Goal: Complete application form

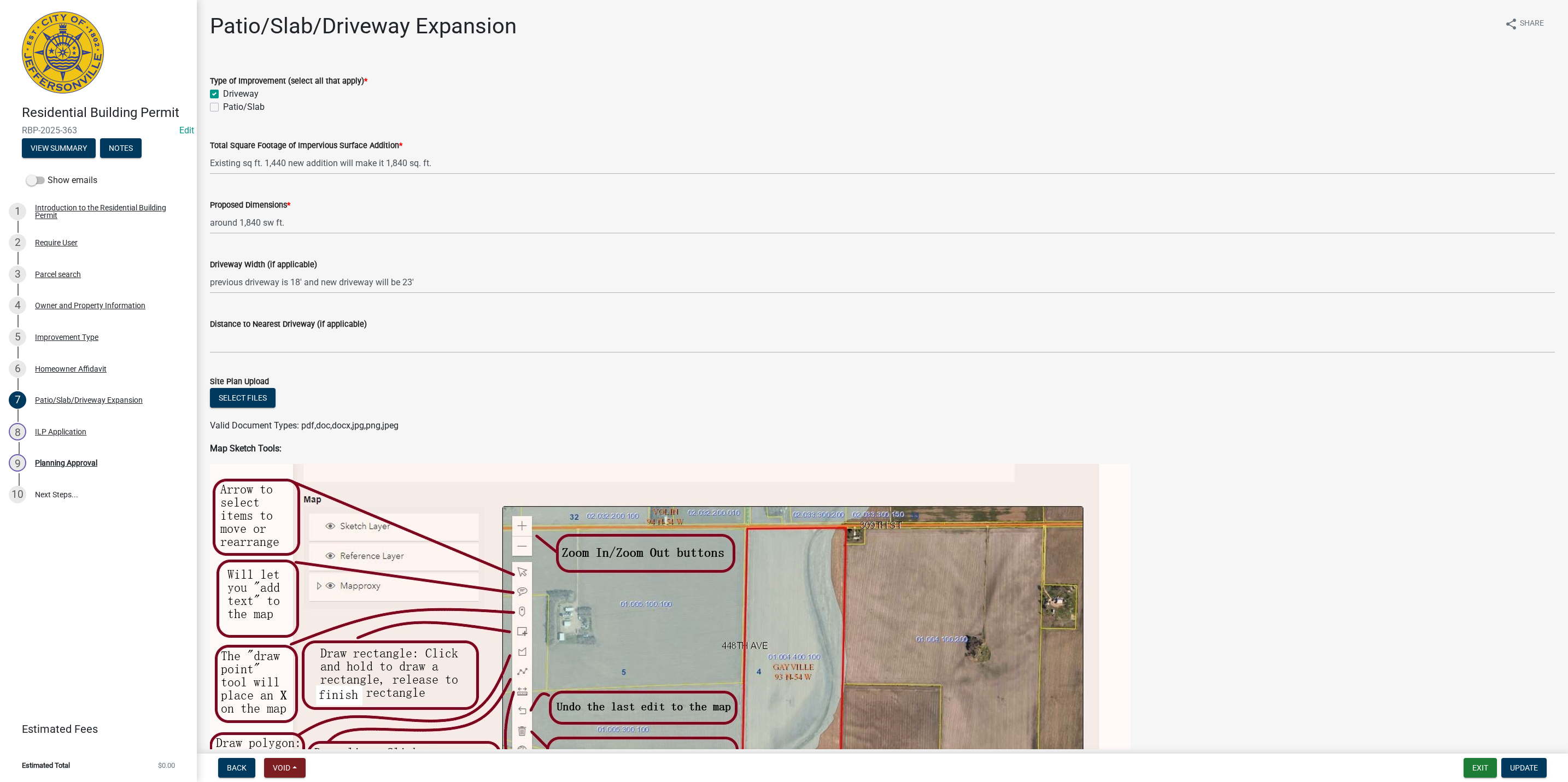
scroll to position [656, 0]
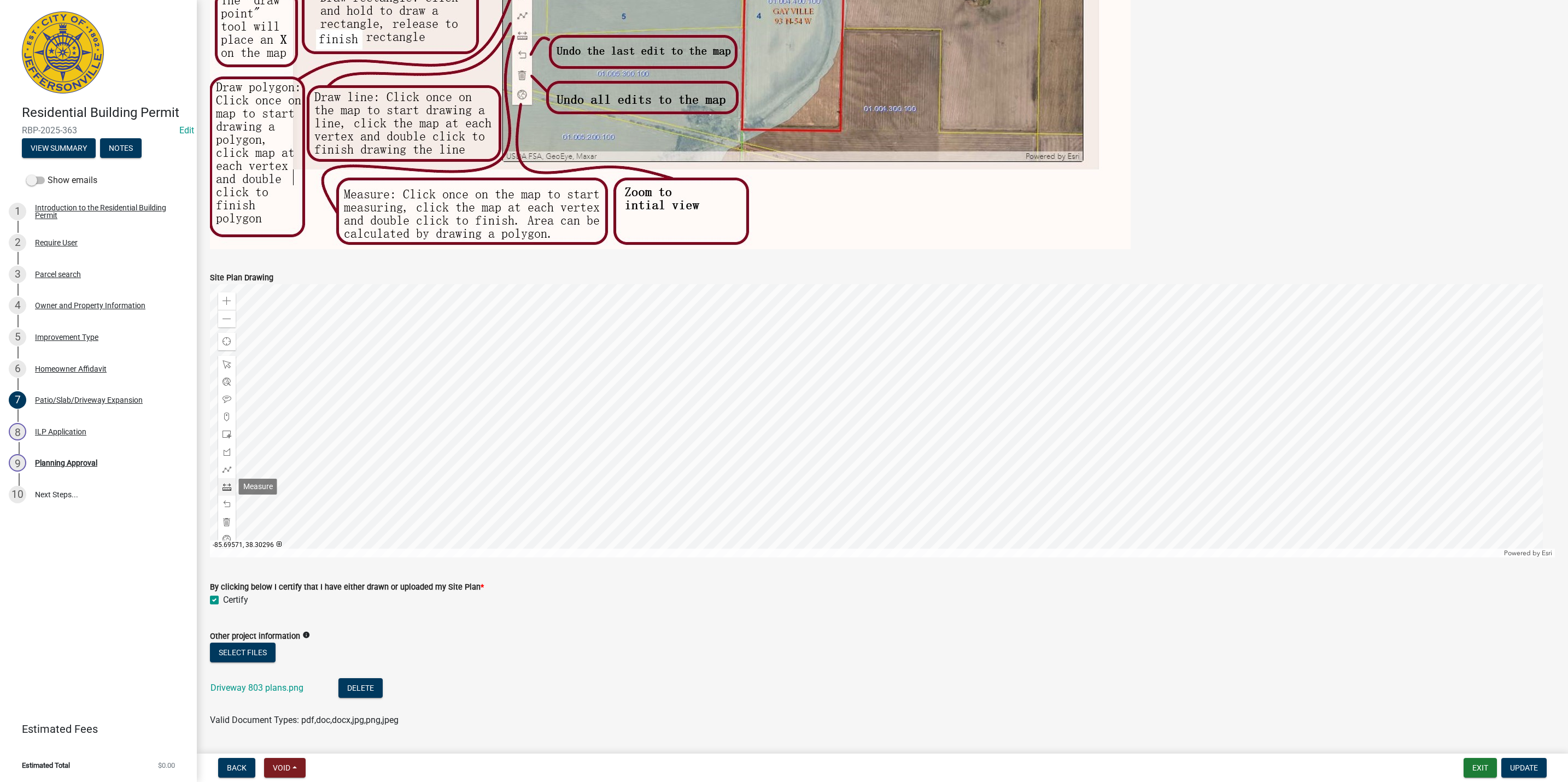
click at [228, 485] on span at bounding box center [226, 487] width 9 height 9
click at [927, 353] on div at bounding box center [882, 421] width 1345 height 273
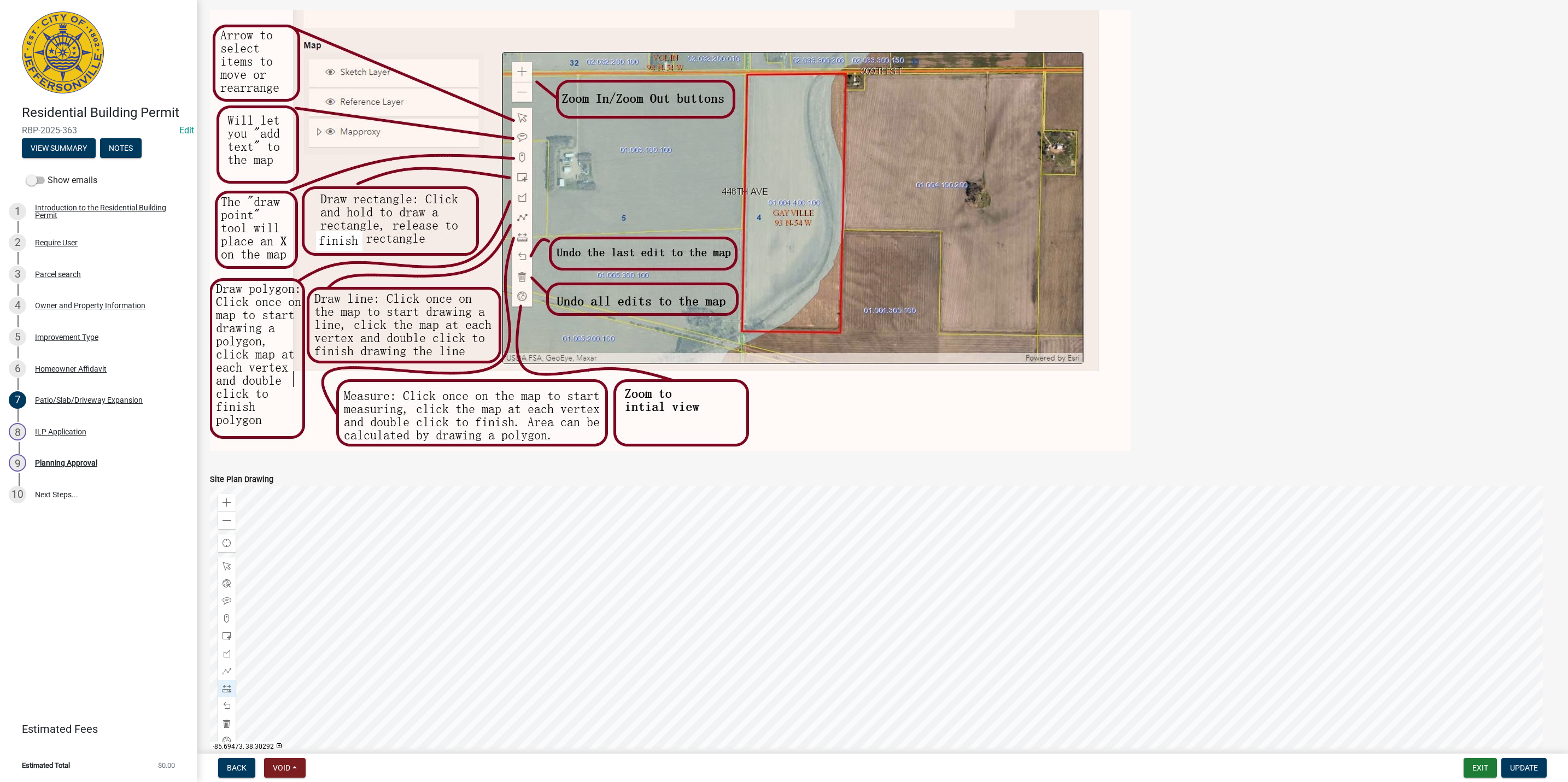
scroll to position [686, 0]
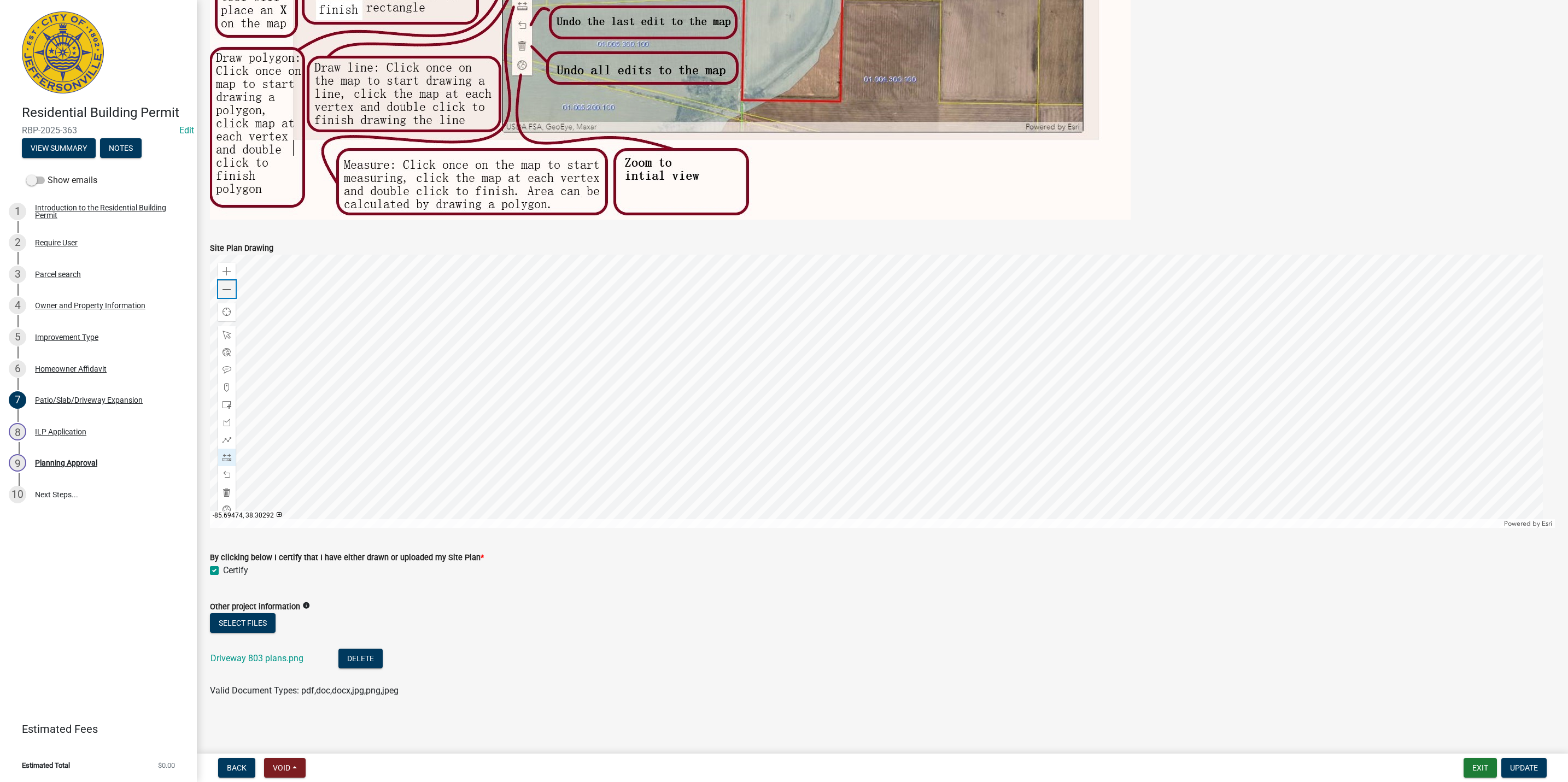
click at [220, 289] on div "Zoom out" at bounding box center [226, 289] width 17 height 17
click at [220, 289] on div "Zoom out" at bounding box center [226, 289] width 17 height 17
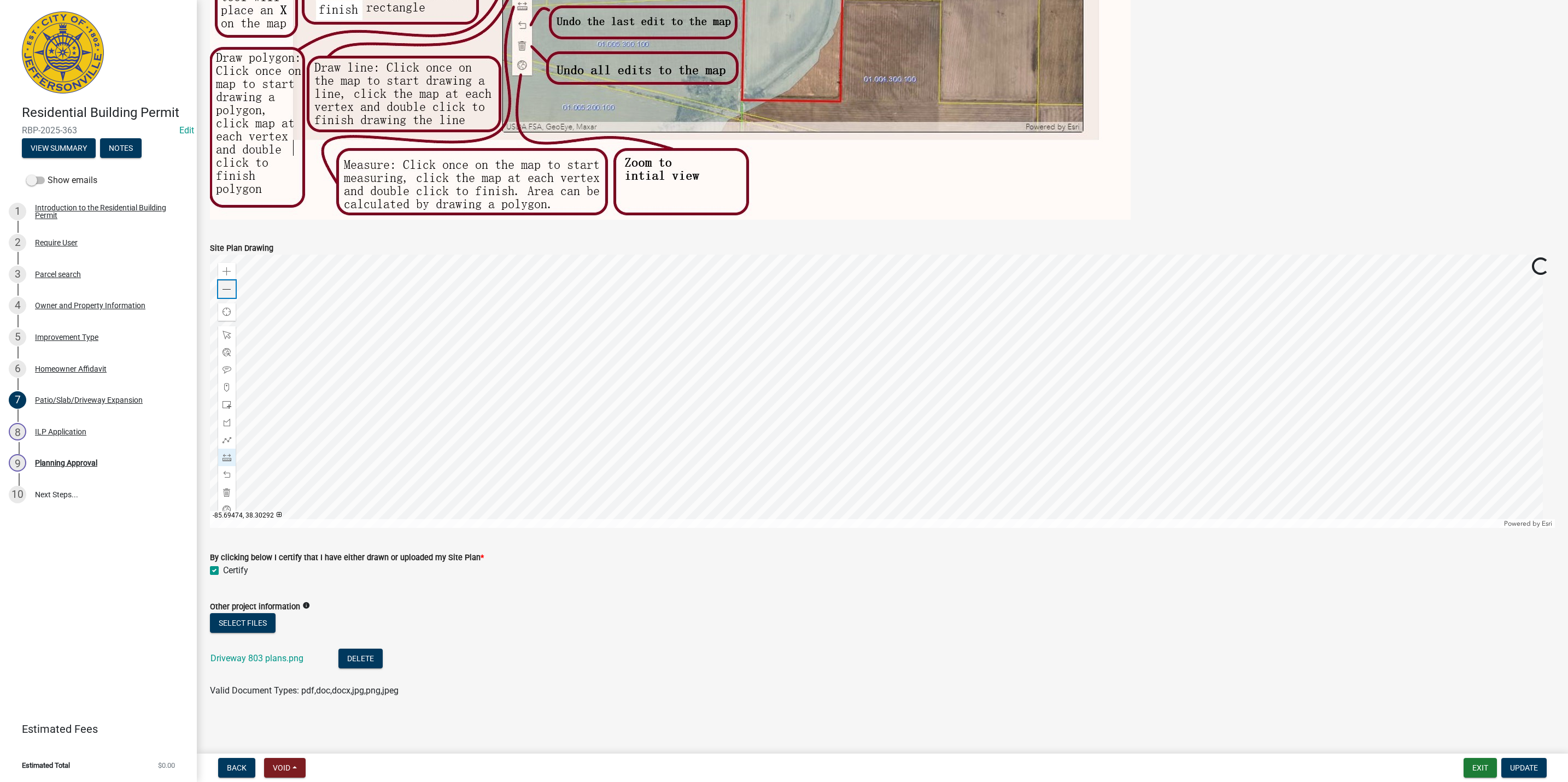
click at [220, 289] on div "Zoom out" at bounding box center [226, 289] width 17 height 17
click at [1024, 352] on div at bounding box center [882, 391] width 1345 height 273
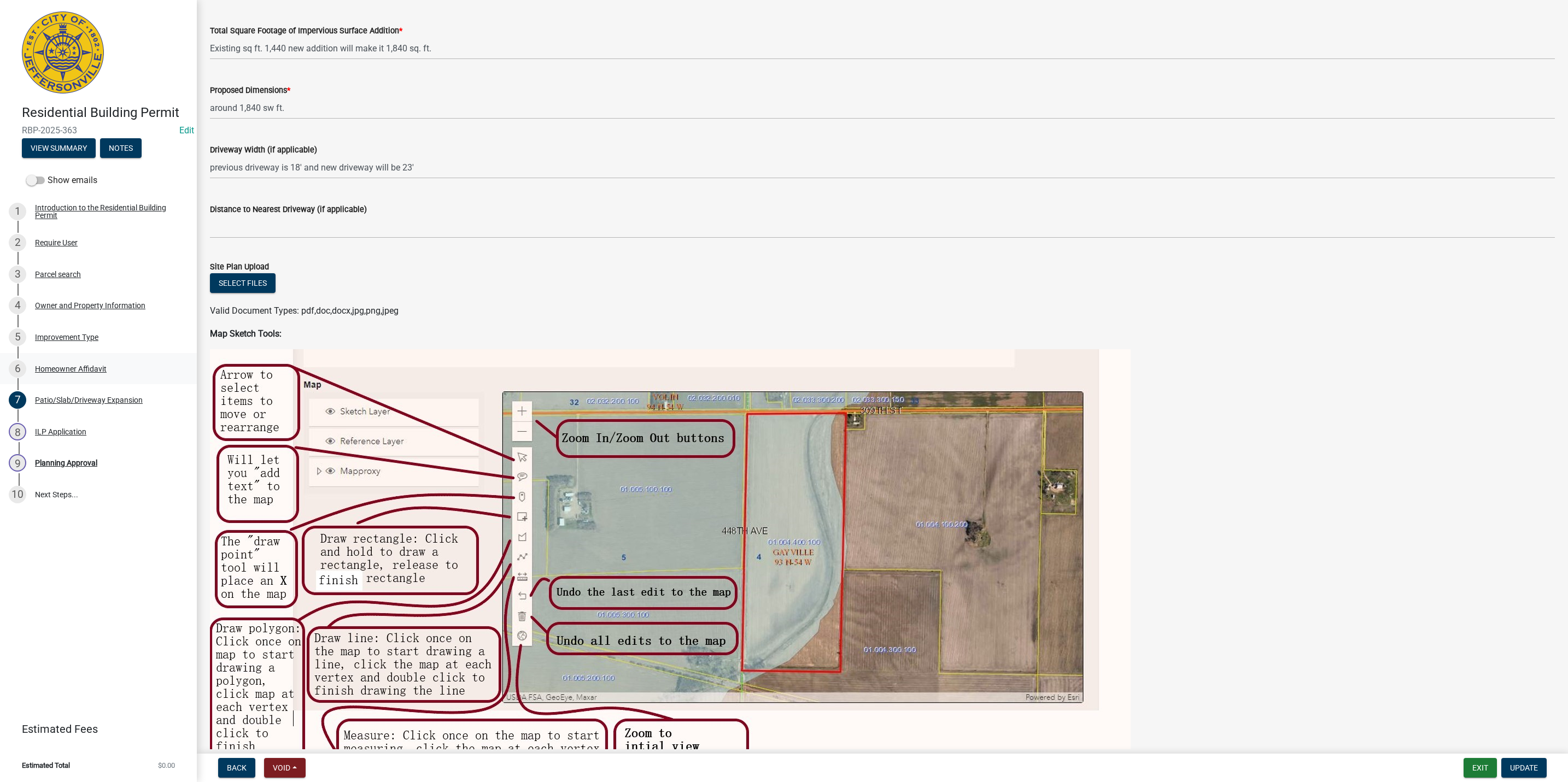
scroll to position [112, 0]
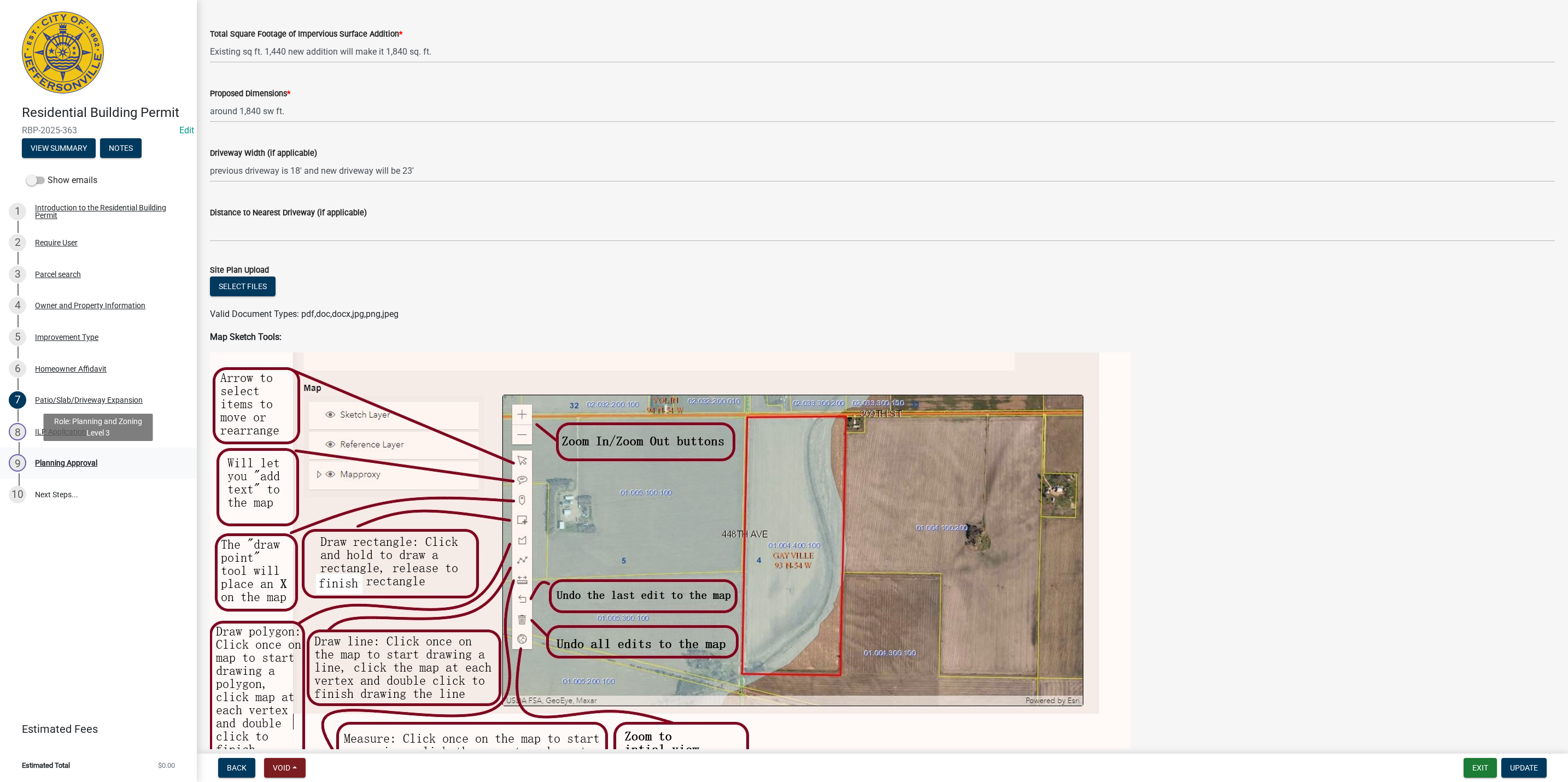
click at [49, 461] on div "Planning Approval" at bounding box center [66, 463] width 62 height 8
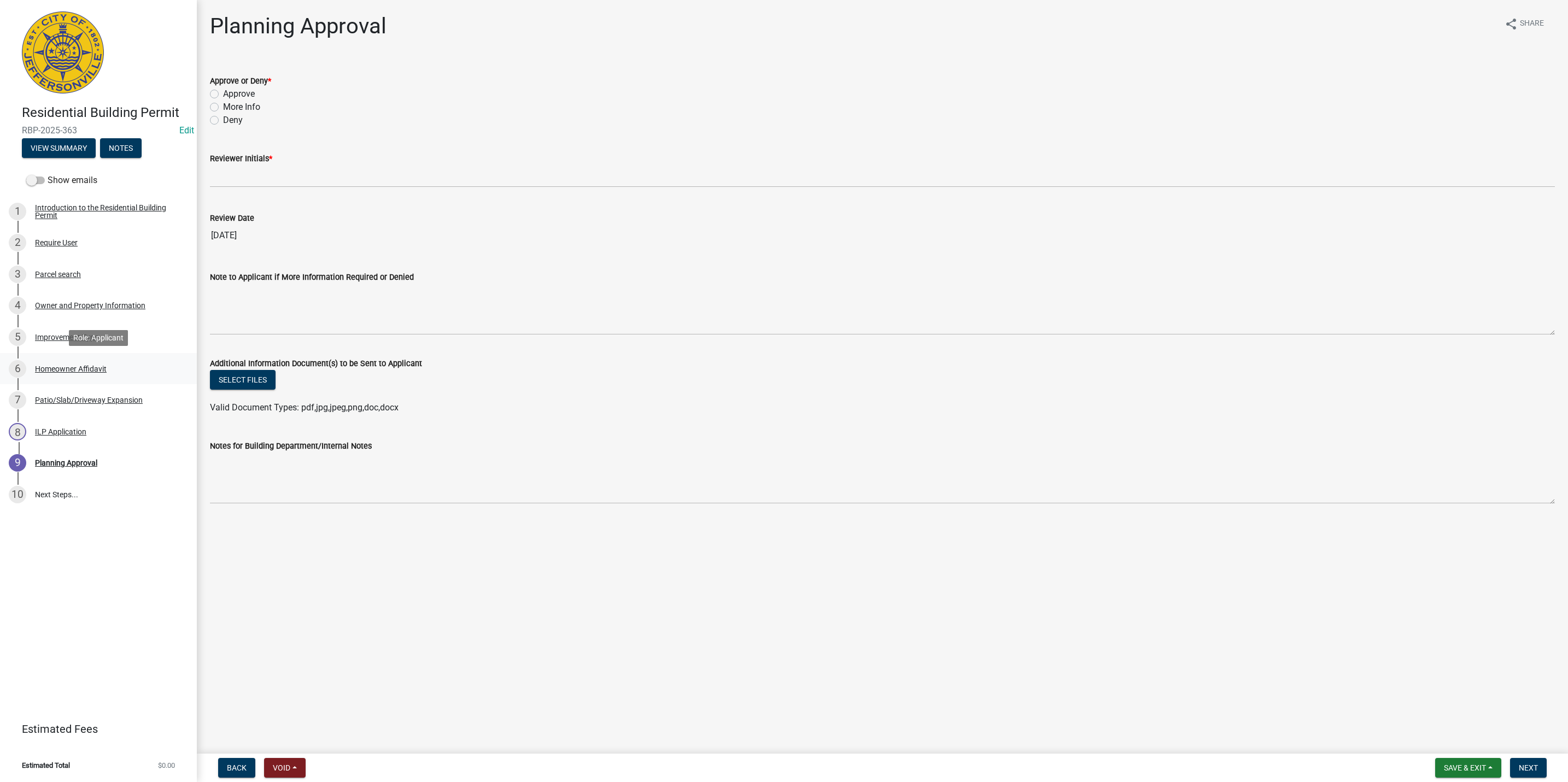
click at [110, 365] on div "6 Homeowner Affidavit" at bounding box center [94, 369] width 171 height 17
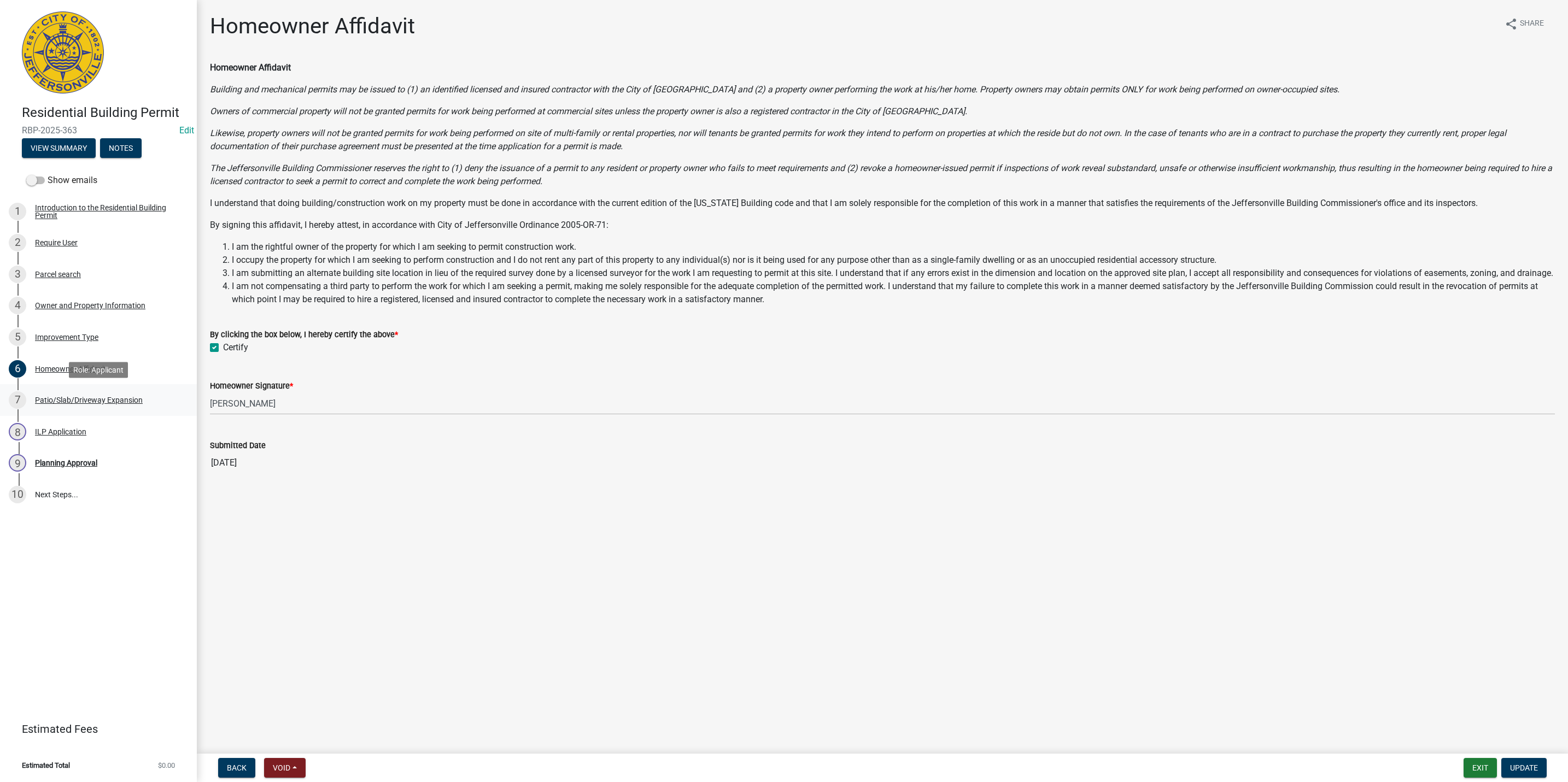
click at [114, 388] on link "7 Patio/Slab/Driveway Expansion" at bounding box center [98, 400] width 197 height 32
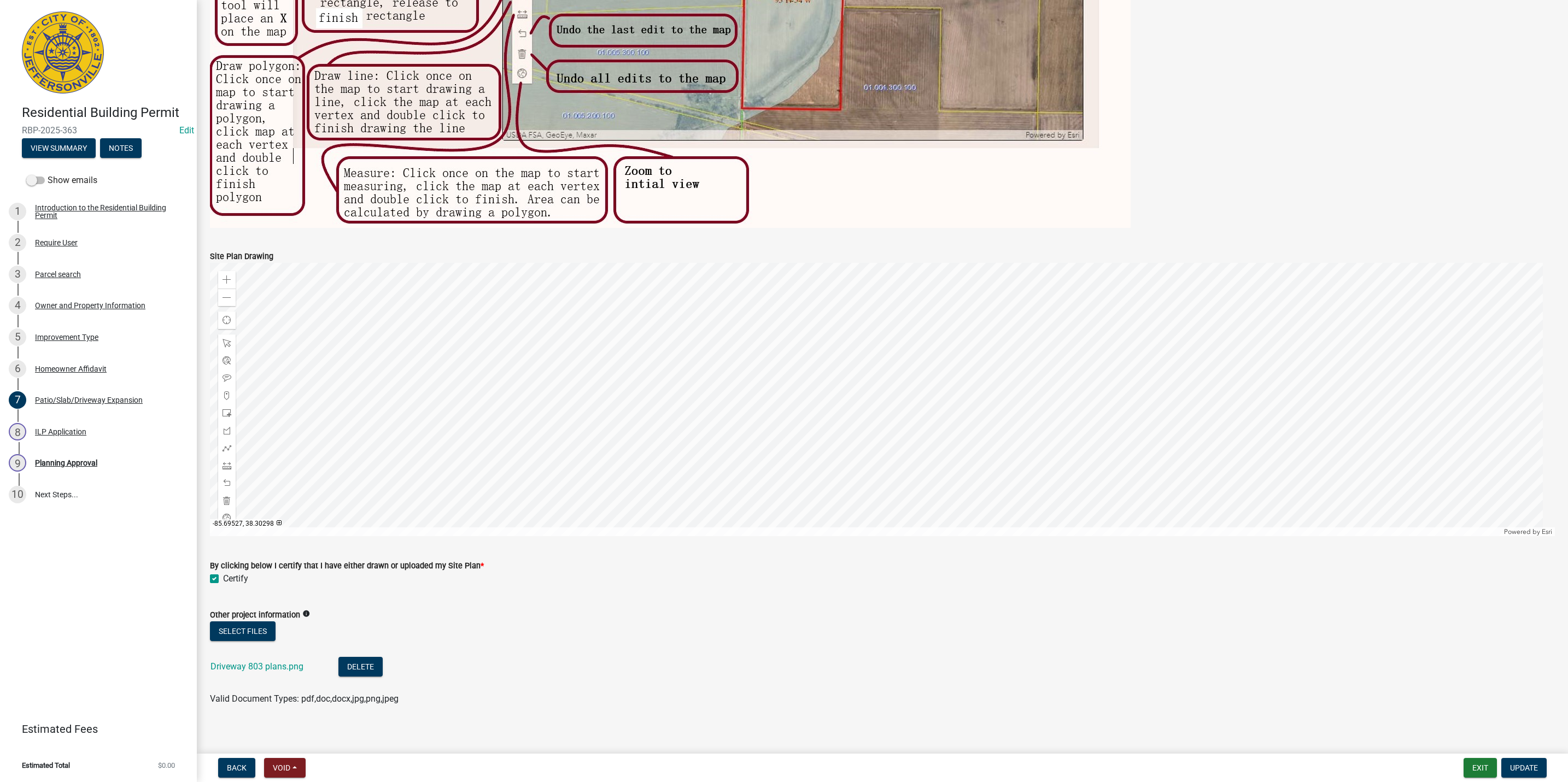
scroll to position [686, 0]
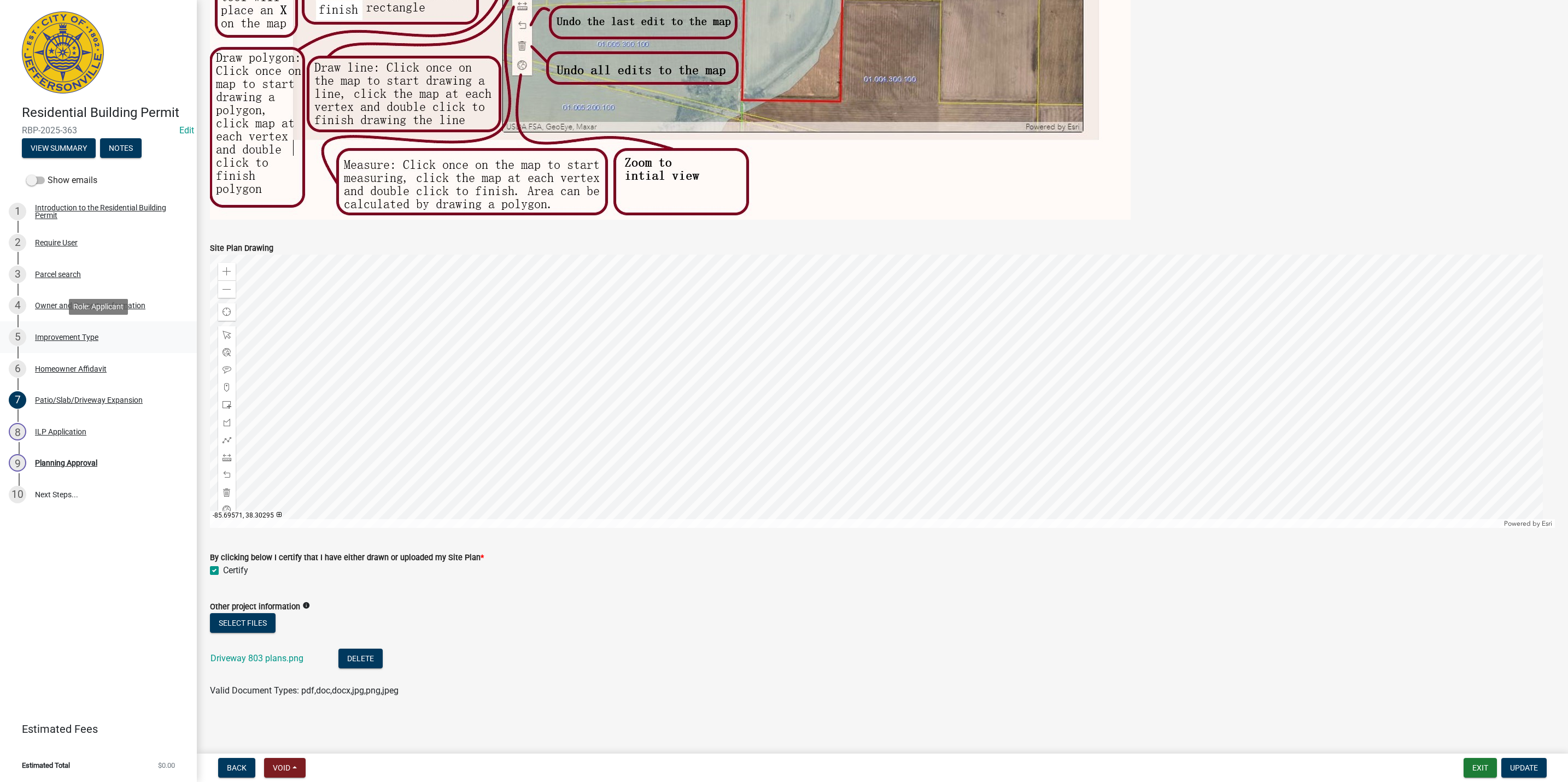
click at [102, 345] on div "5 Improvement Type" at bounding box center [94, 338] width 171 height 17
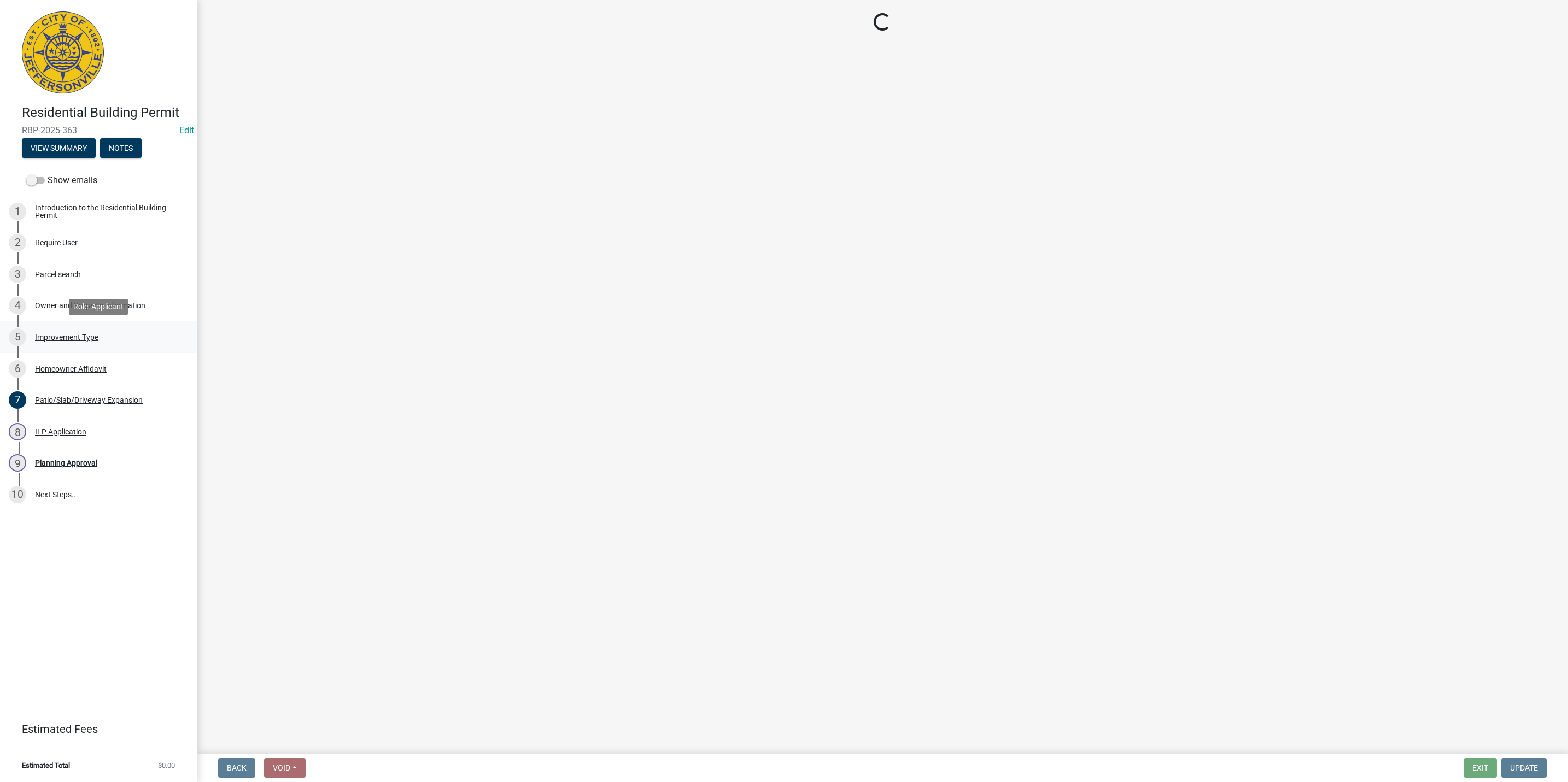
scroll to position [0, 0]
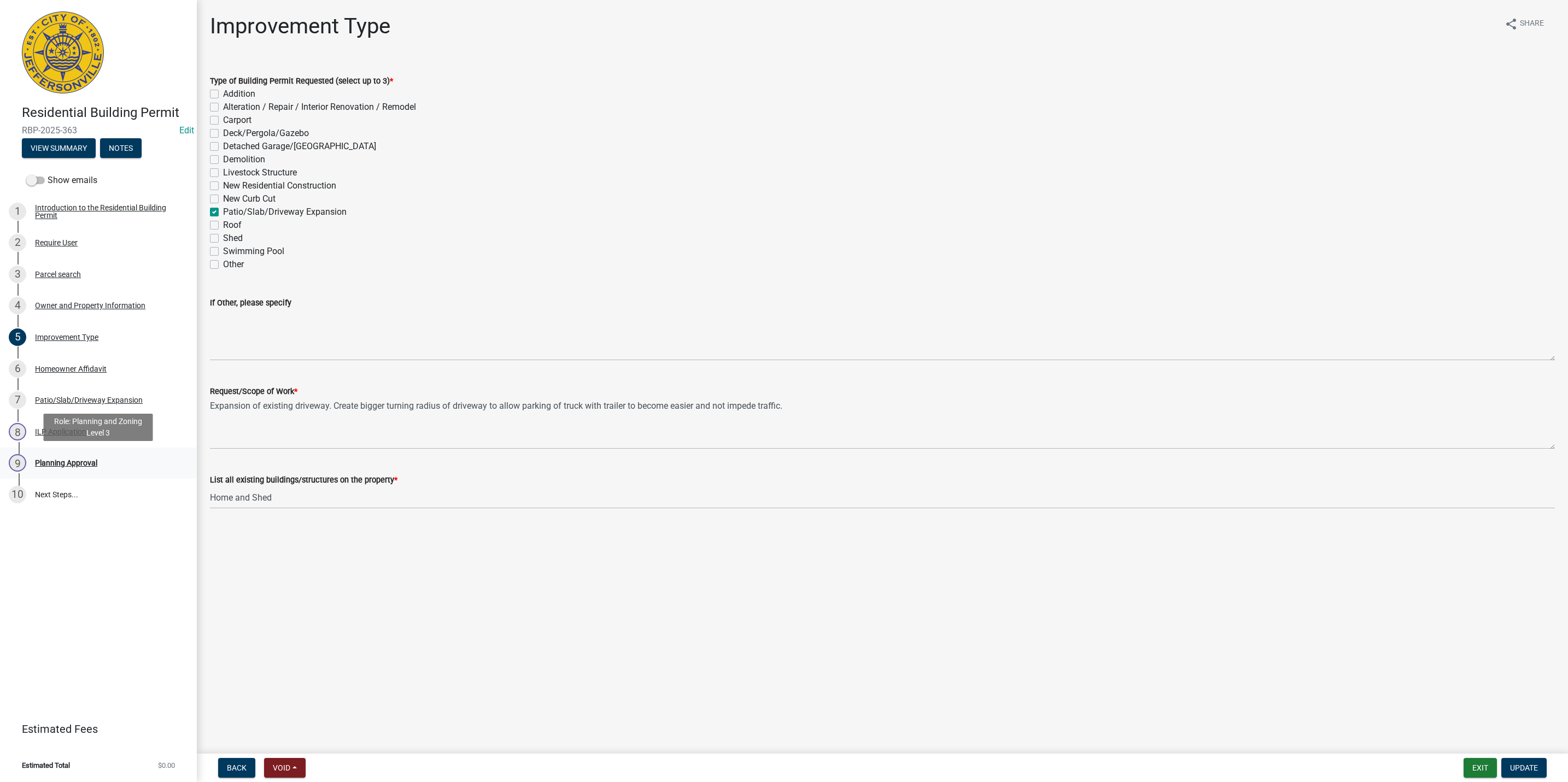
click at [89, 455] on div "9 Planning Approval" at bounding box center [94, 463] width 171 height 17
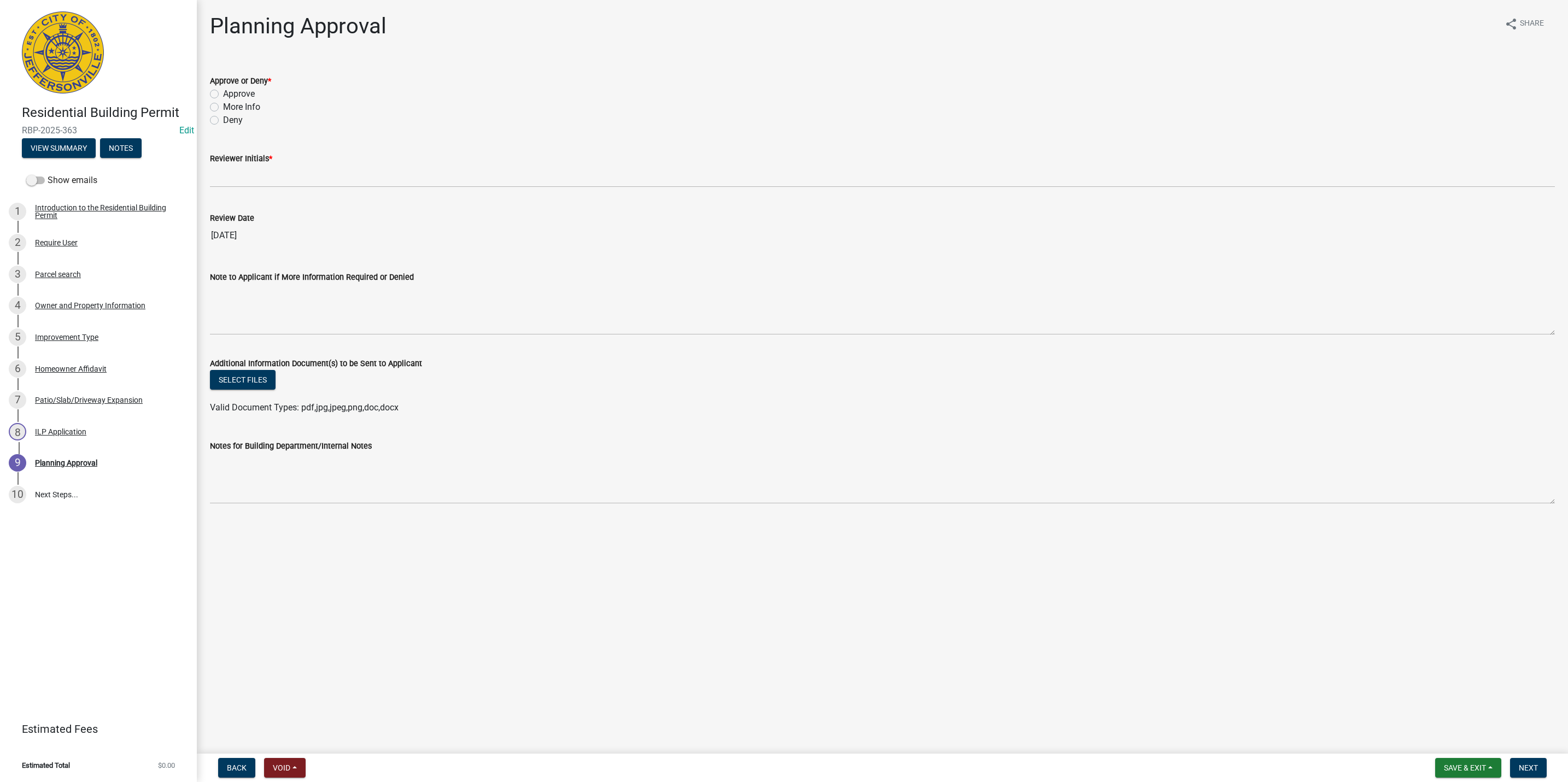
click at [234, 106] on label "More Info" at bounding box center [241, 107] width 37 height 13
click at [230, 106] on input "More Info" at bounding box center [226, 104] width 7 height 7
radio input "true"
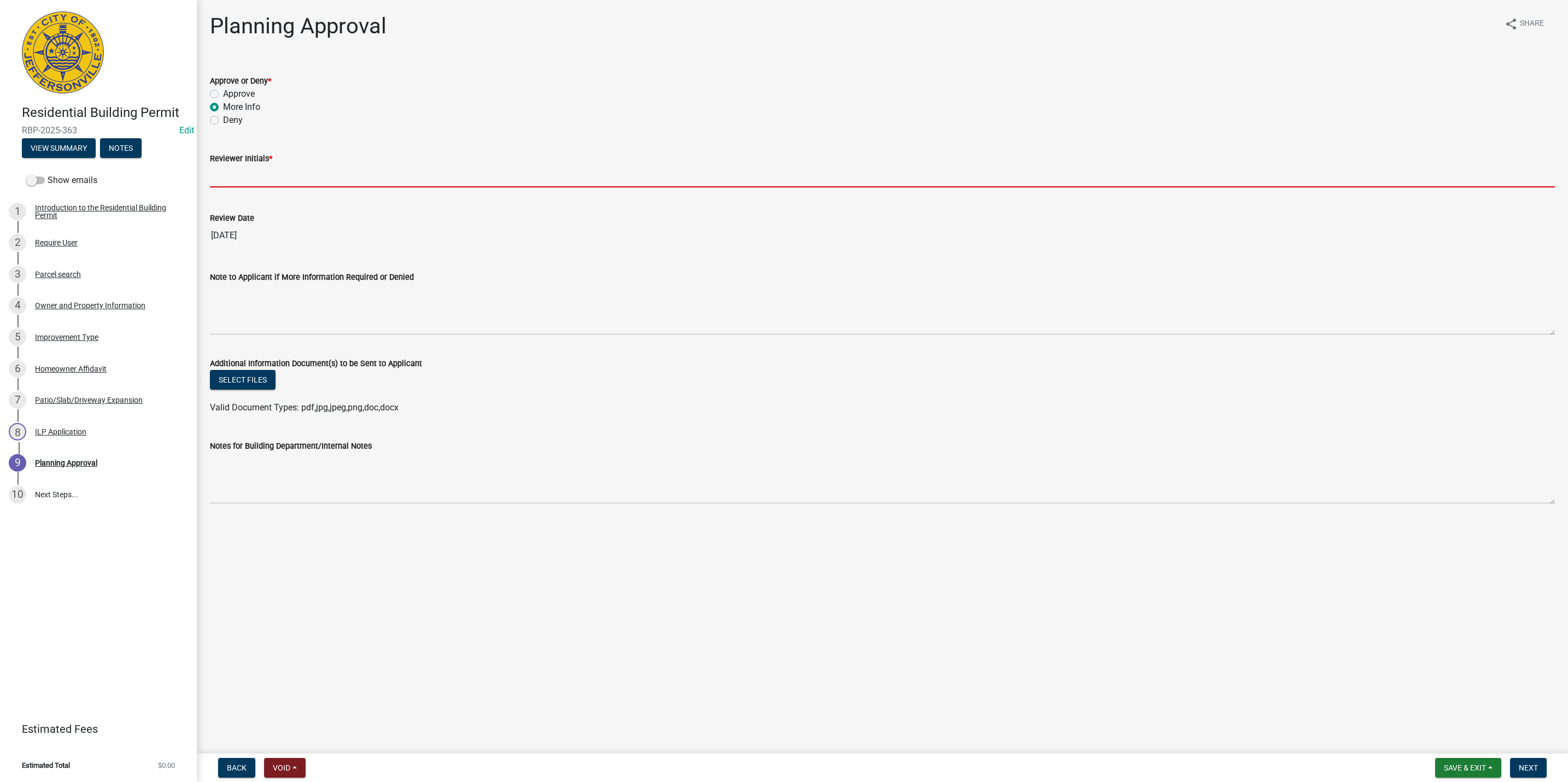
click at [243, 184] on input "Reviewer Initials *" at bounding box center [882, 176] width 1345 height 23
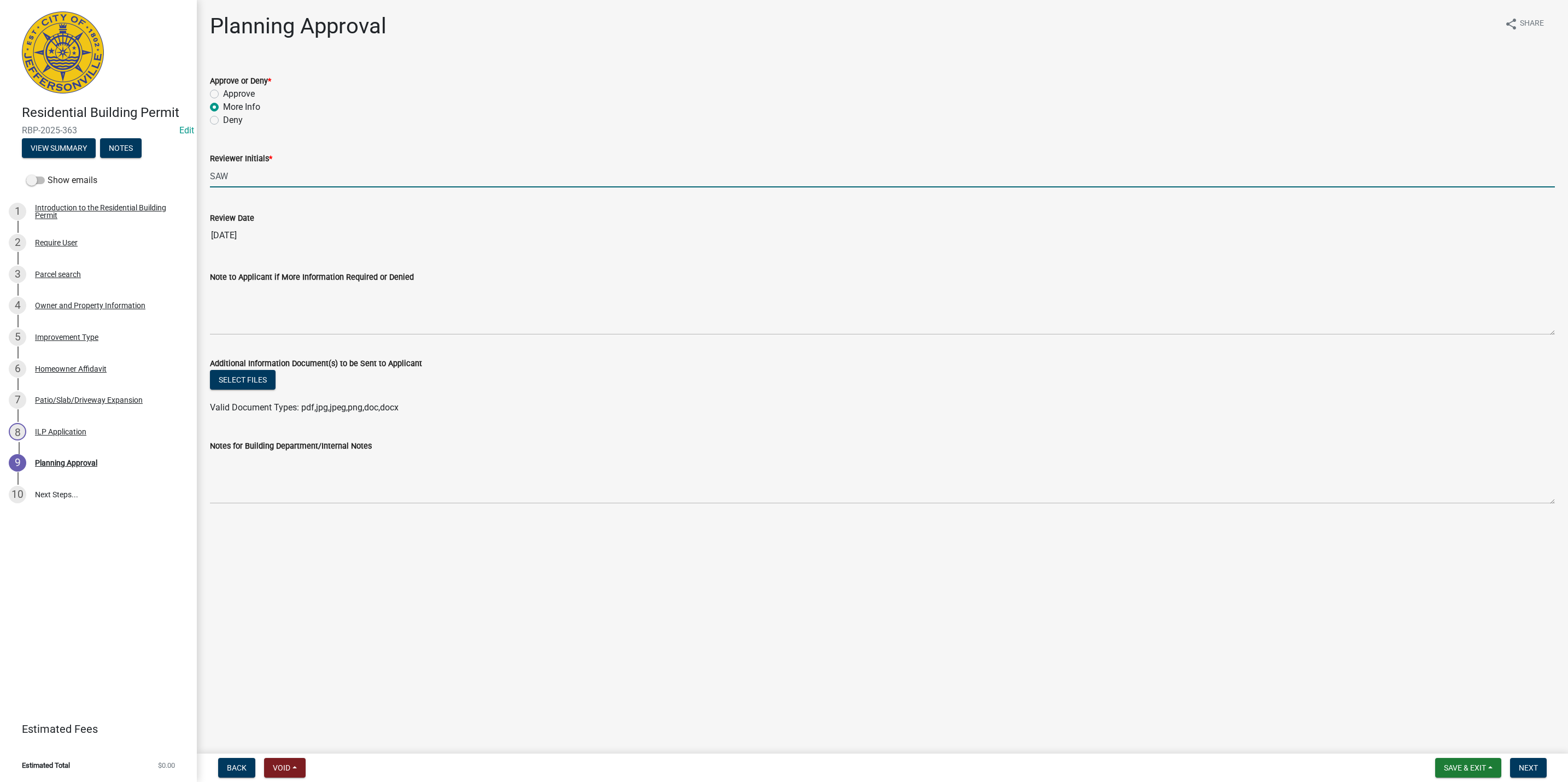
type input "SAW"
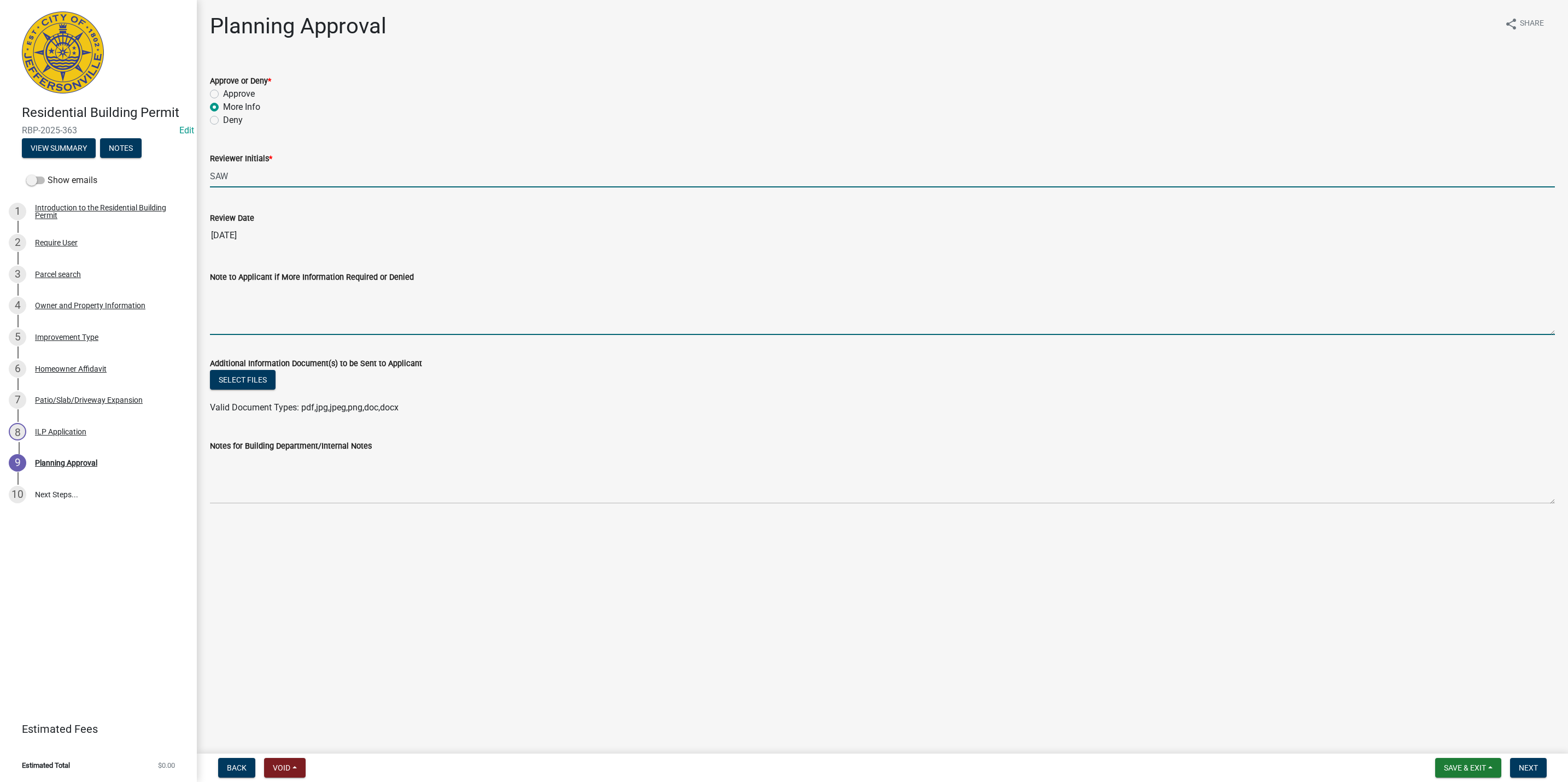
click at [230, 299] on textarea "Note to Applicant if More Information Required or Denied" at bounding box center [882, 309] width 1345 height 51
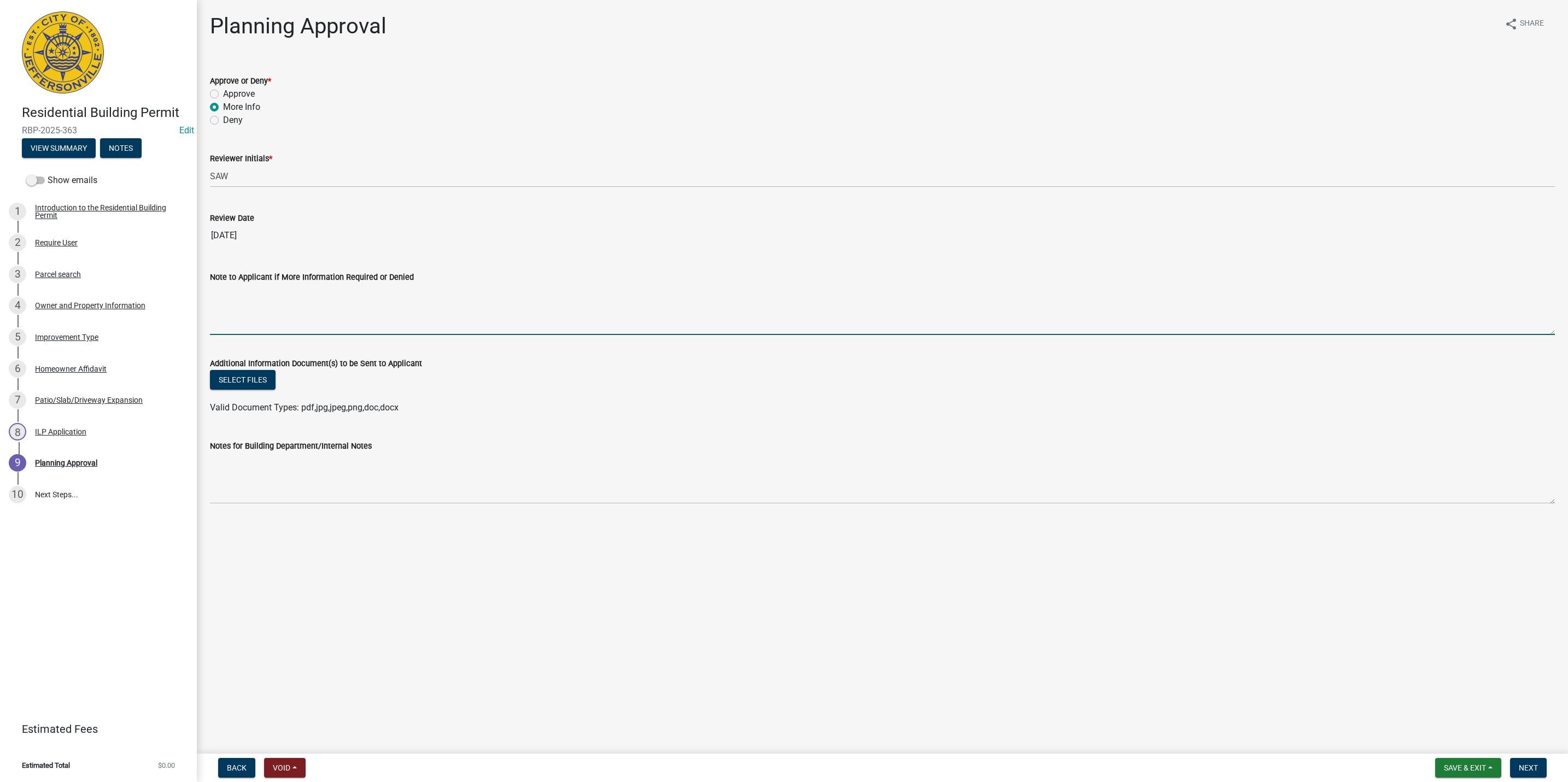
click at [329, 322] on textarea "Note to Applicant if More Information Required or Denied" at bounding box center [882, 309] width 1345 height 51
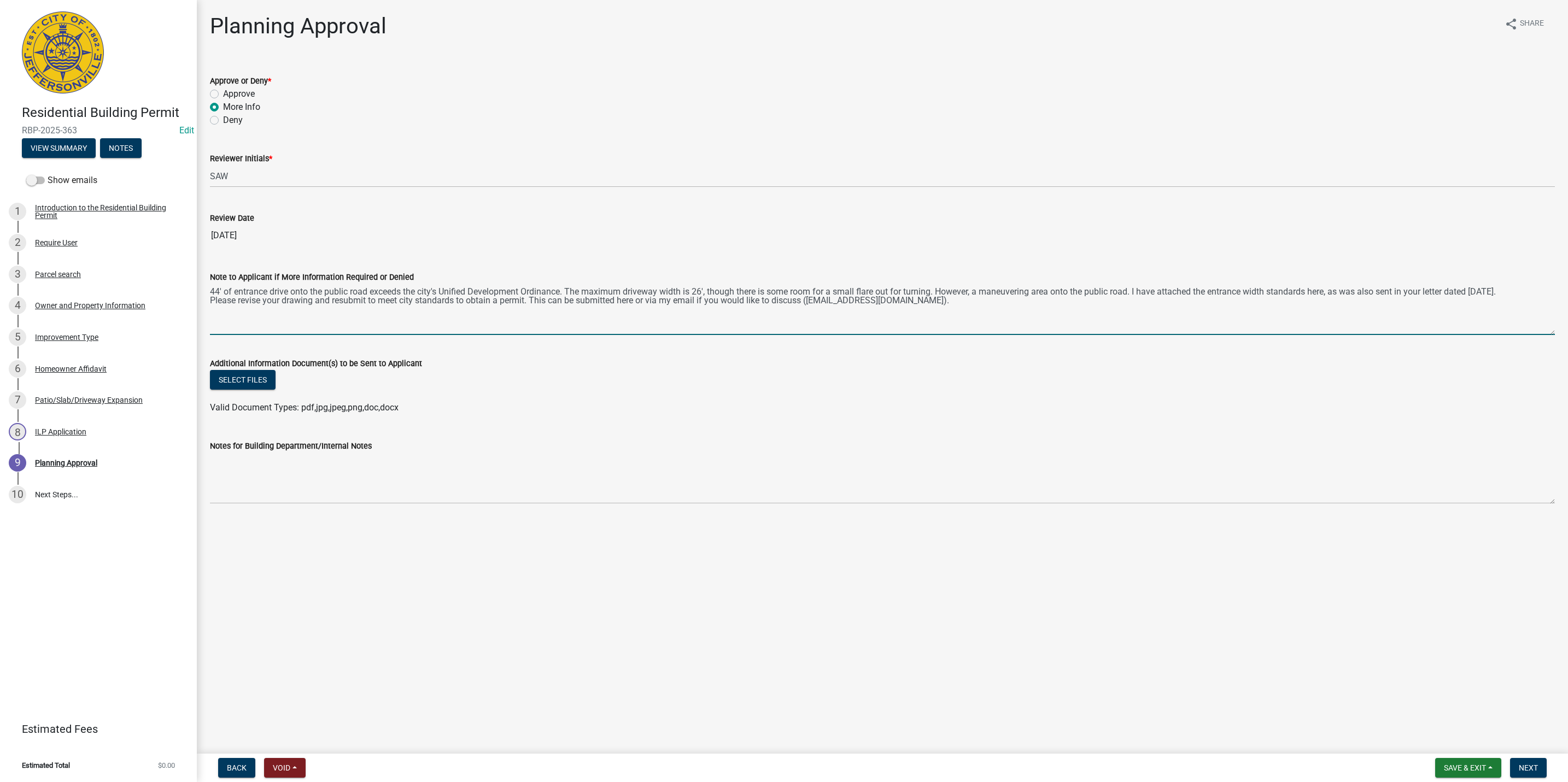
drag, startPoint x: 803, startPoint y: 302, endPoint x: 766, endPoint y: 298, distance: 37.2
click at [766, 298] on textarea "44' of entrance drive onto the public road exceeds the city's Unified Developme…" at bounding box center [882, 309] width 1345 height 51
click at [1032, 310] on textarea "44' of entrance drive onto the public road exceeds the city's Unified Developme…" at bounding box center [882, 309] width 1345 height 51
click at [250, 379] on button "Select files" at bounding box center [243, 379] width 66 height 20
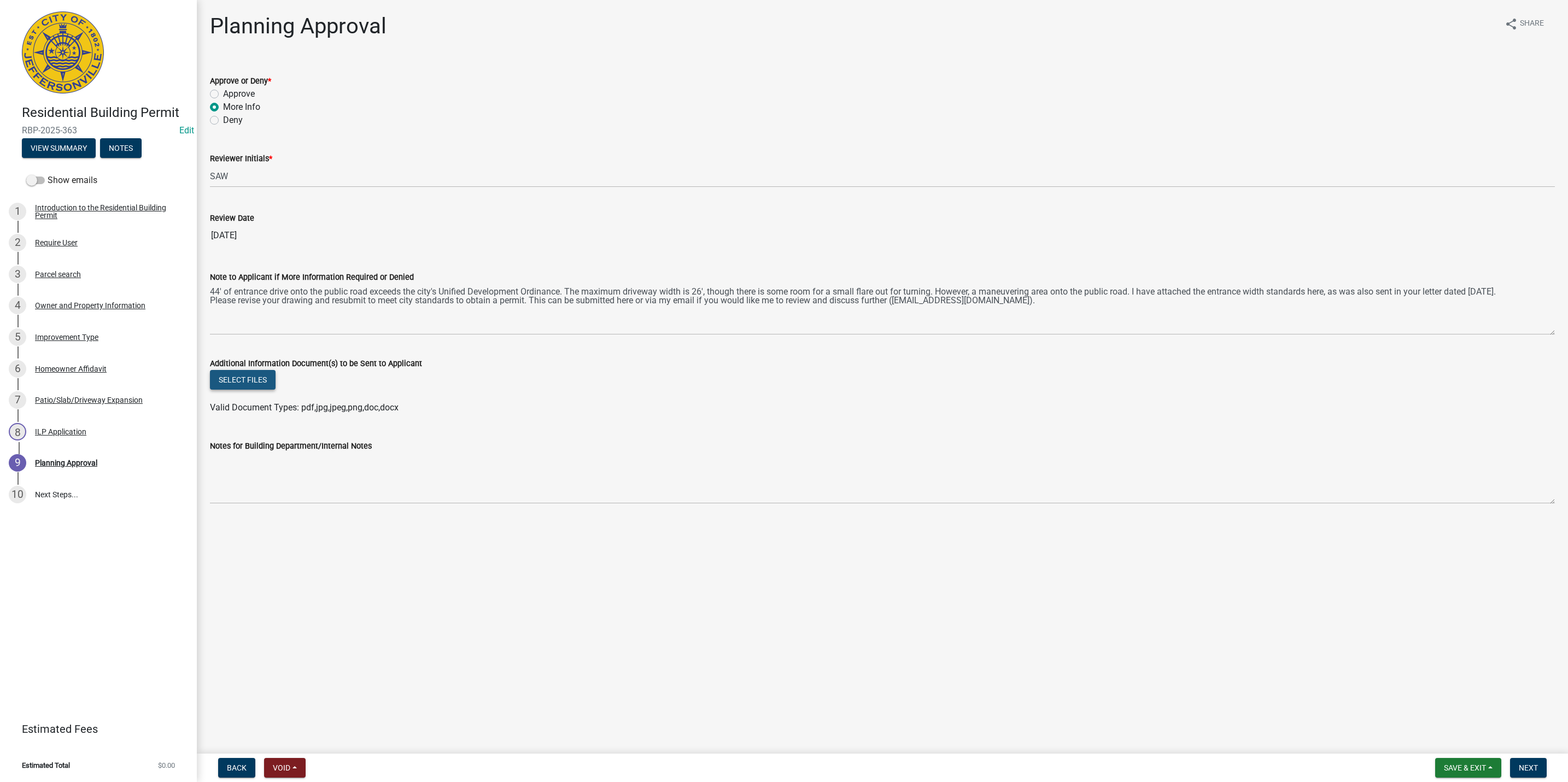
click at [267, 384] on button "Select files" at bounding box center [243, 379] width 66 height 20
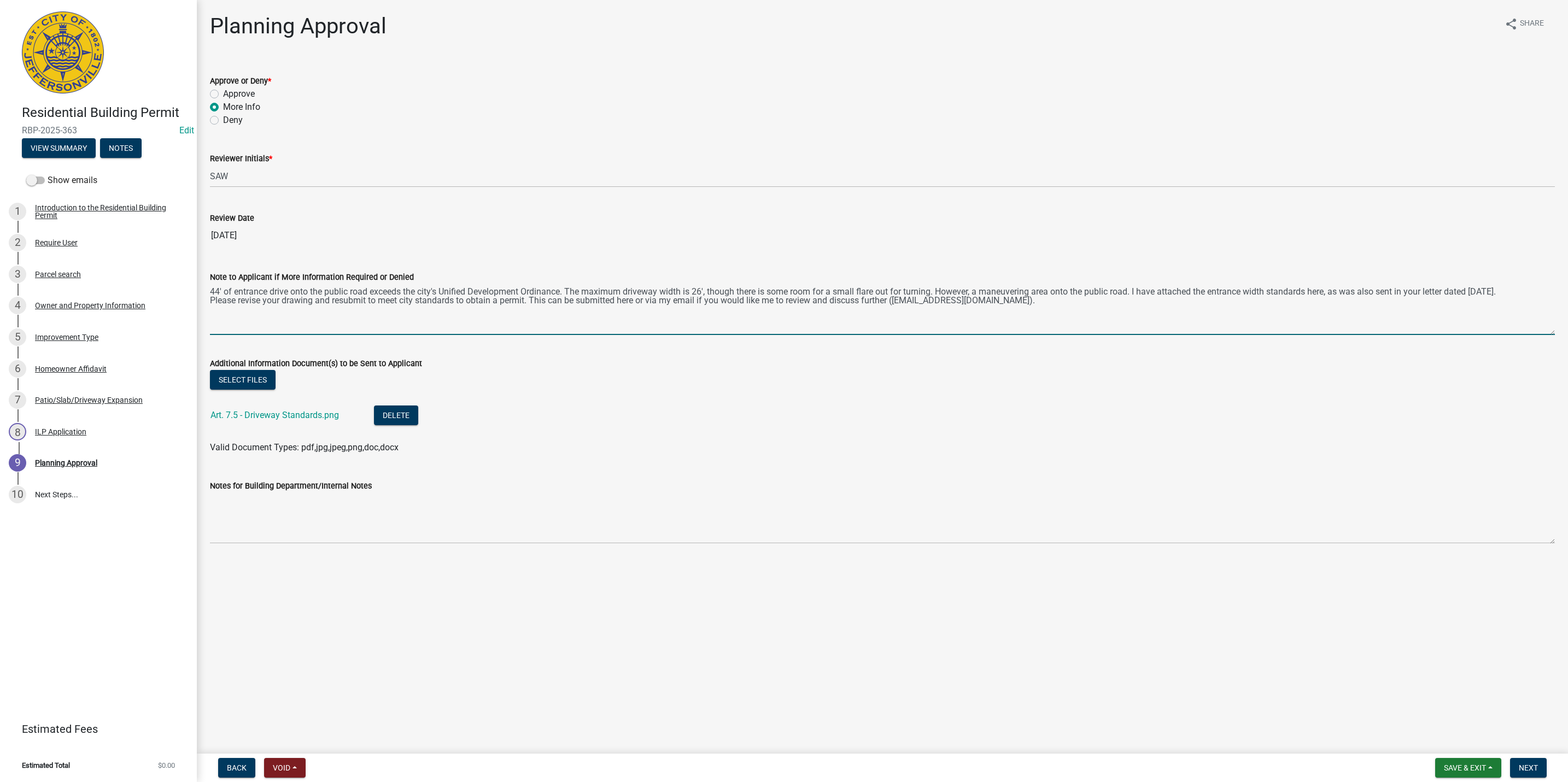
click at [1017, 306] on textarea "44' of entrance drive onto the public road exceeds the city's Unified Developme…" at bounding box center [882, 309] width 1345 height 51
type textarea "44' of entrance drive onto the public road exceeds the city's Unified Developme…"
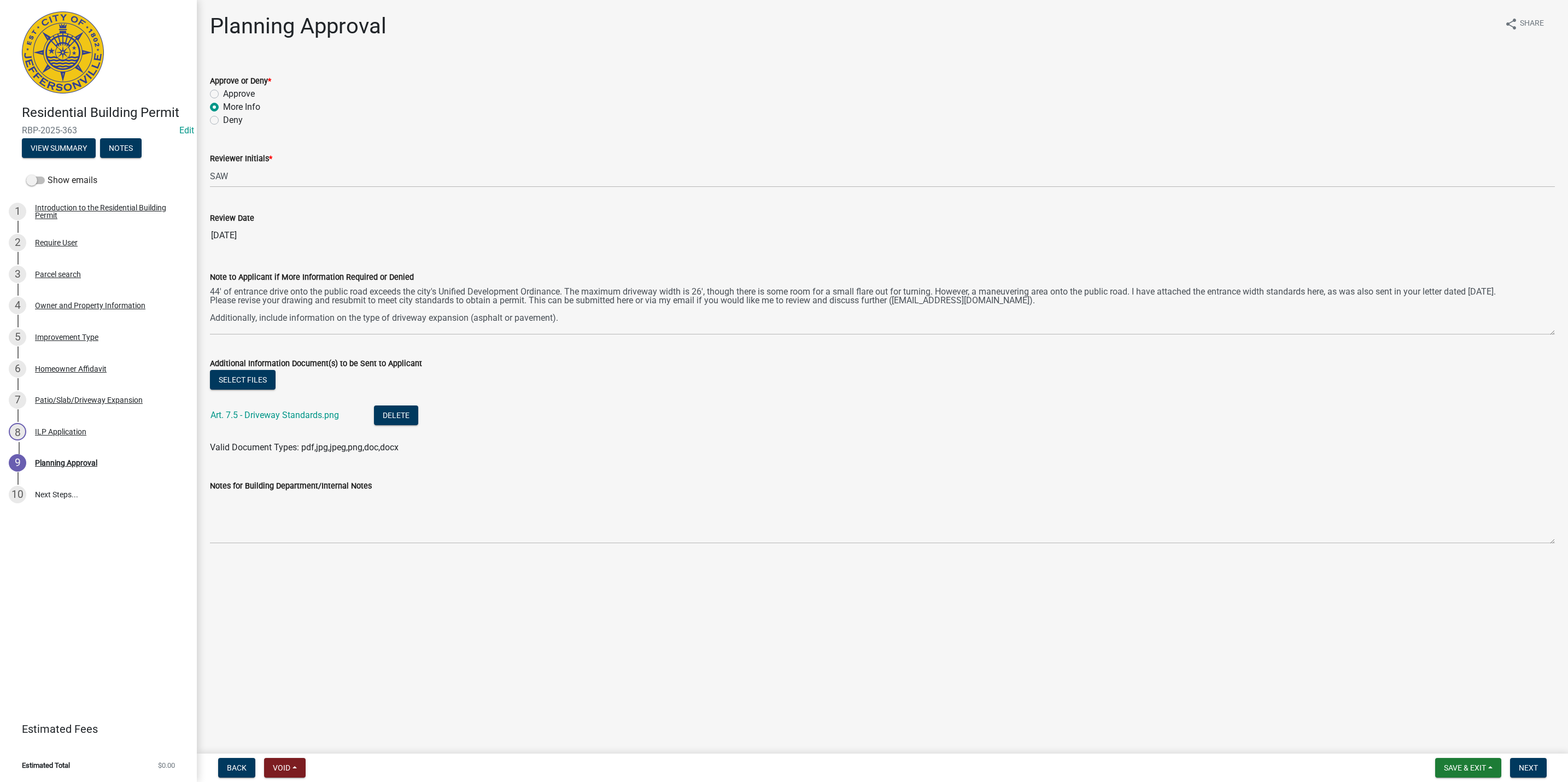
click at [1538, 778] on nav "Back Void Withdraw Lock Expire Void Save & Exit Save Save & Exit Next" at bounding box center [882, 768] width 1371 height 29
drag, startPoint x: 1538, startPoint y: 777, endPoint x: 1528, endPoint y: 771, distance: 11.7
click at [1528, 771] on button "Next" at bounding box center [1528, 768] width 36 height 20
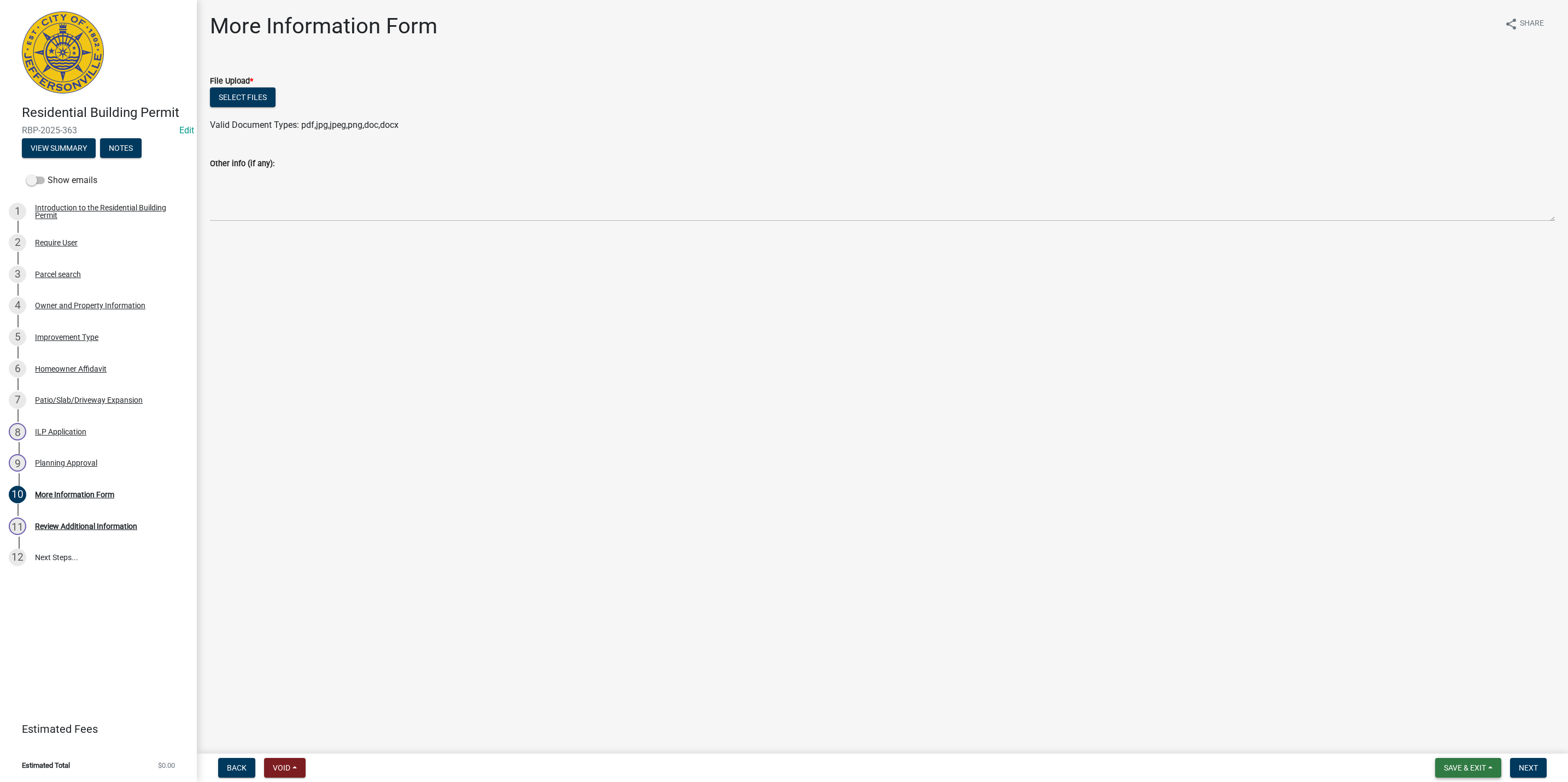
click at [1462, 772] on button "Save & Exit" at bounding box center [1468, 768] width 66 height 20
click at [1459, 750] on button "Save & Exit" at bounding box center [1457, 740] width 88 height 26
